Goal: Transaction & Acquisition: Purchase product/service

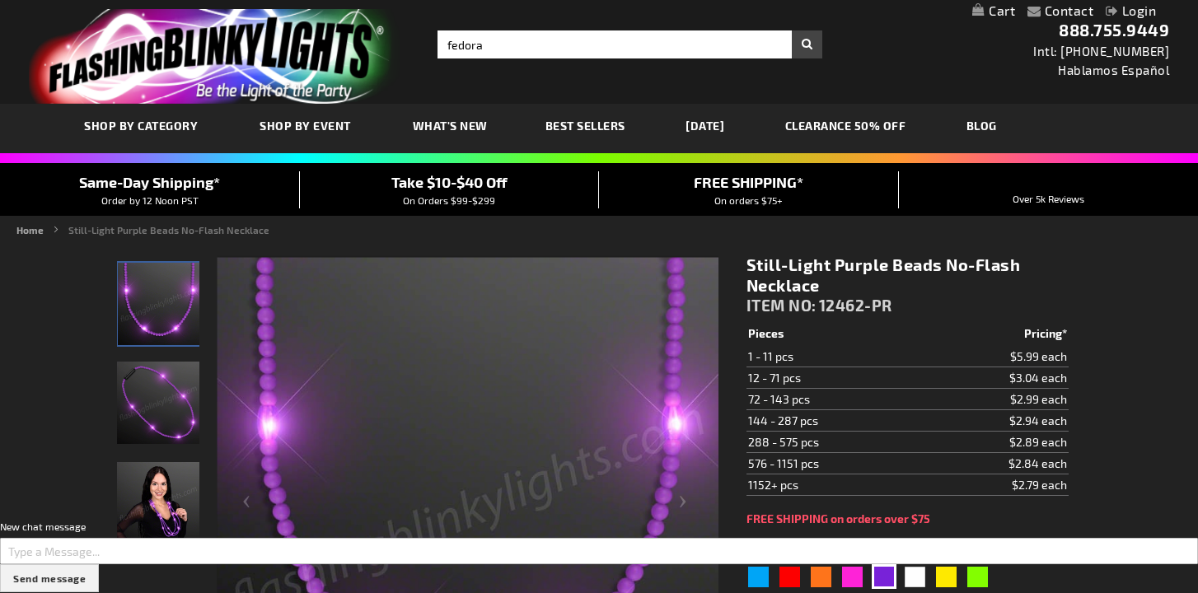
type input "fedora"
click at [792, 30] on button "Search" at bounding box center [807, 44] width 30 height 28
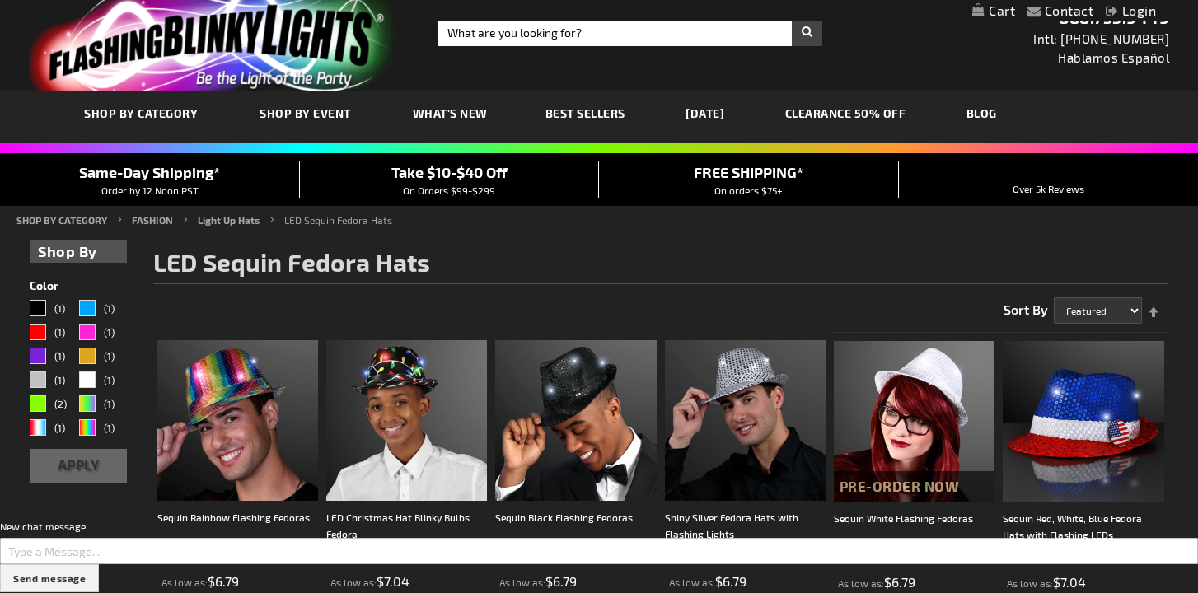
scroll to position [12, 0]
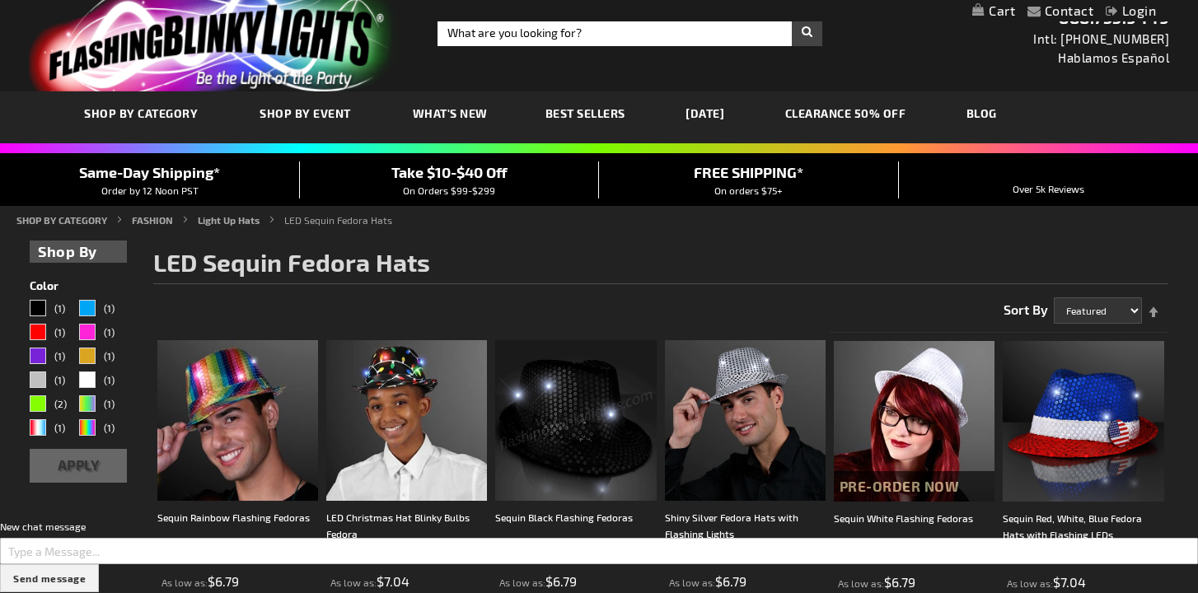
click at [557, 382] on img at bounding box center [575, 420] width 161 height 161
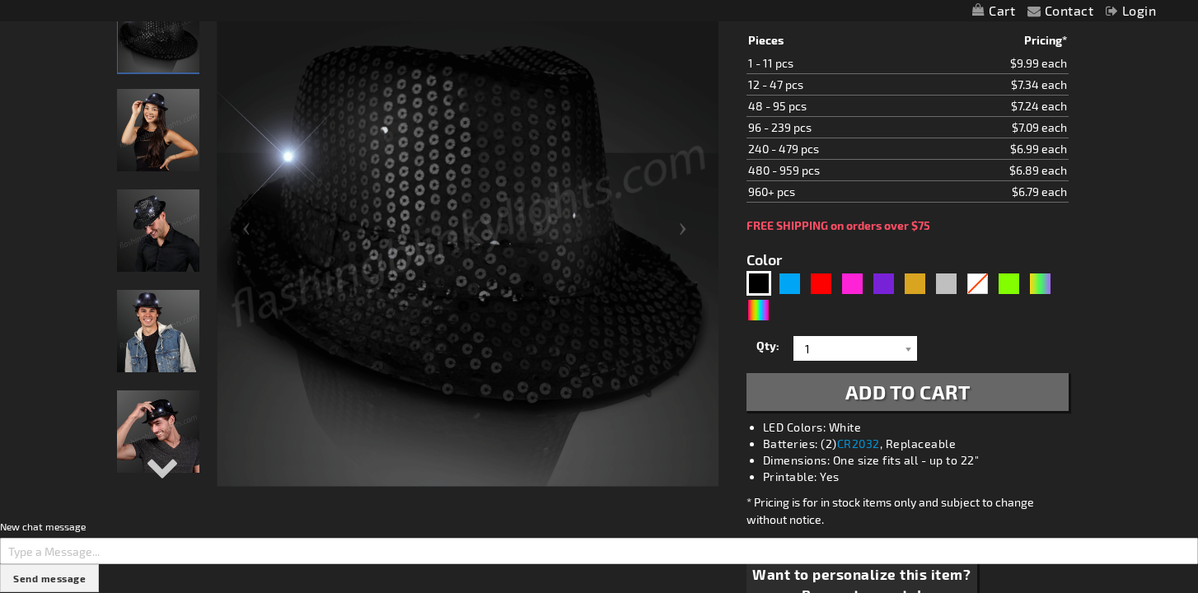
scroll to position [232, 0]
